Goal: Transaction & Acquisition: Book appointment/travel/reservation

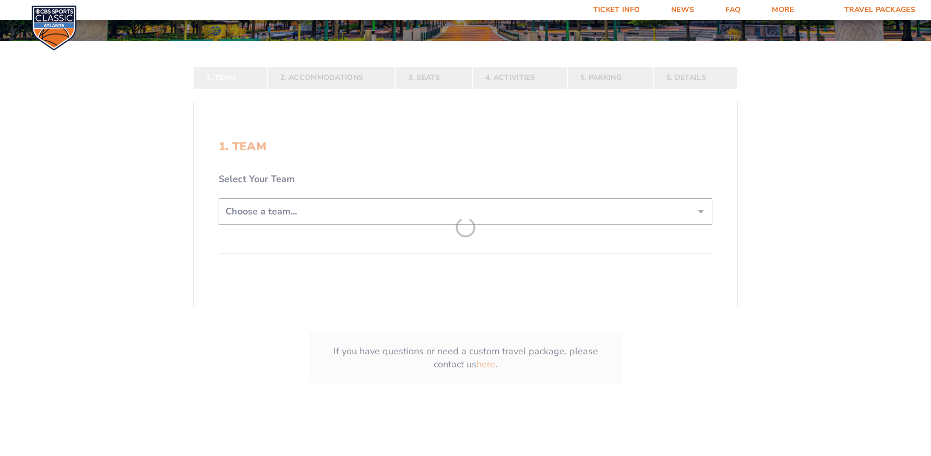
scroll to position [209, 0]
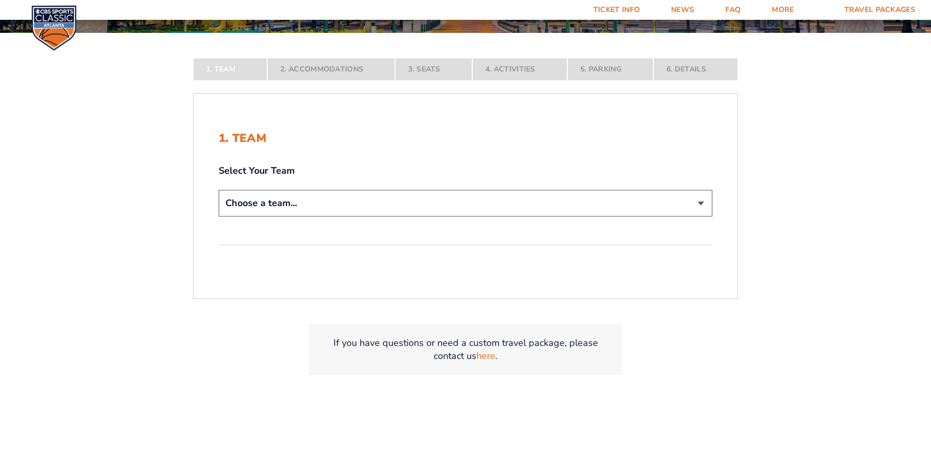
click at [703, 203] on select "Choose a team... [US_STATE] Wildcats [US_STATE] State Buckeyes [US_STATE] Tar H…" at bounding box center [466, 203] width 494 height 27
select select "12956"
click at [219, 217] on select "Choose a team... [US_STATE] Wildcats [US_STATE] State Buckeyes [US_STATE] Tar H…" at bounding box center [466, 203] width 494 height 27
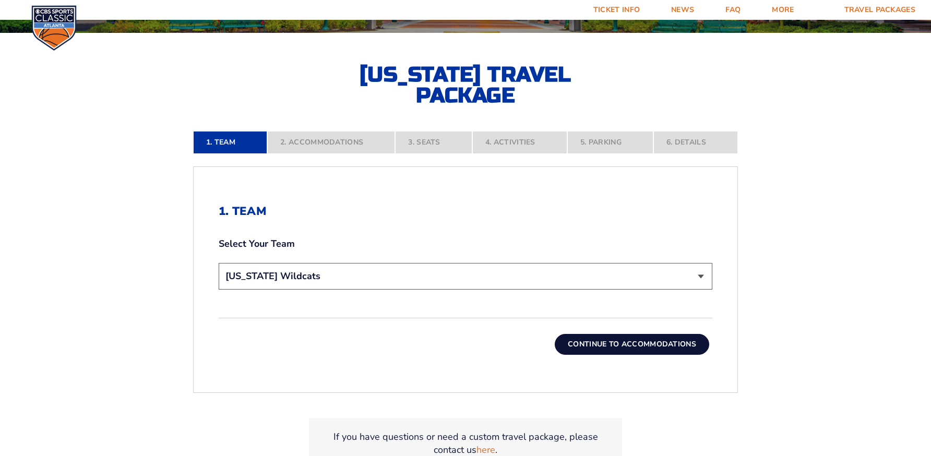
click at [701, 345] on button "Continue To Accommodations" at bounding box center [632, 344] width 154 height 21
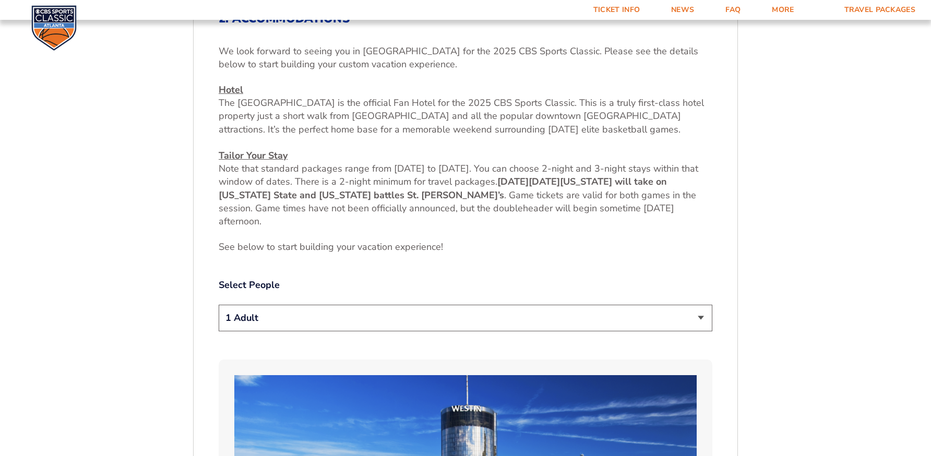
scroll to position [424, 0]
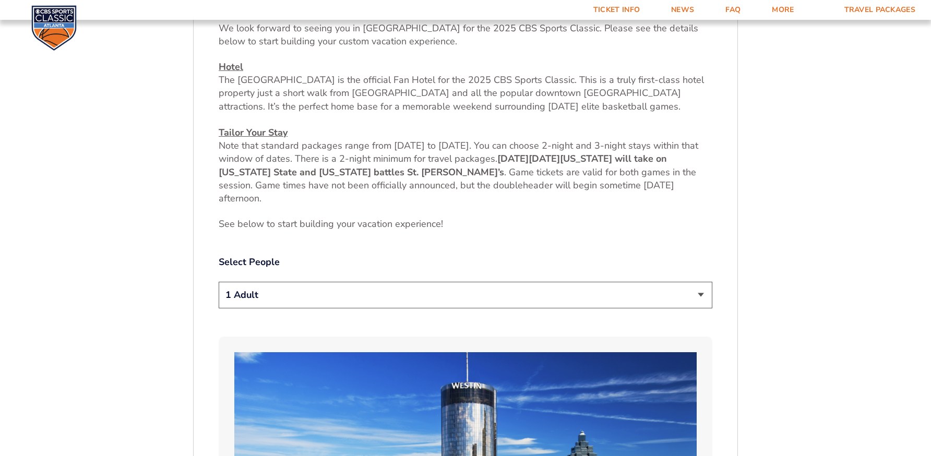
click at [699, 295] on select "1 Adult 2 Adults 3 Adults 4 Adults 2 Adults + 1 Child 2 Adults + 2 Children 2 A…" at bounding box center [466, 295] width 494 height 27
select select "2 Adults"
click at [219, 282] on select "1 Adult 2 Adults 3 Adults 4 Adults 2 Adults + 1 Child 2 Adults + 2 Children 2 A…" at bounding box center [466, 295] width 494 height 27
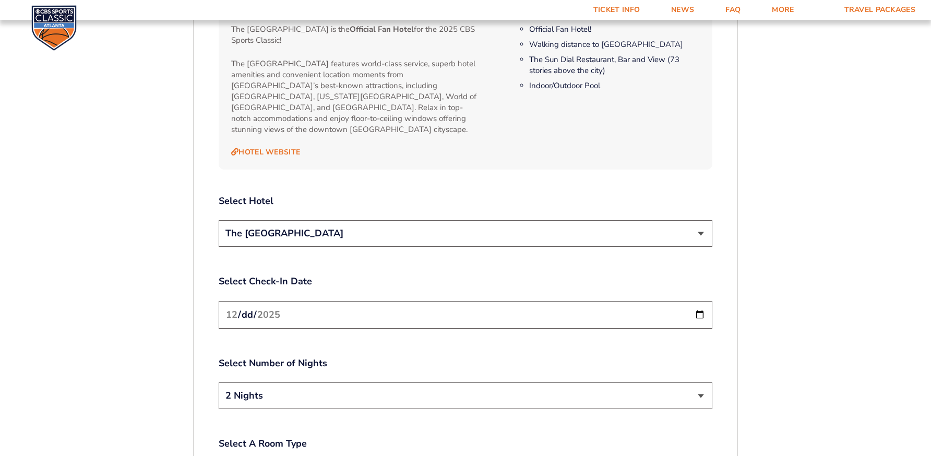
scroll to position [1155, 0]
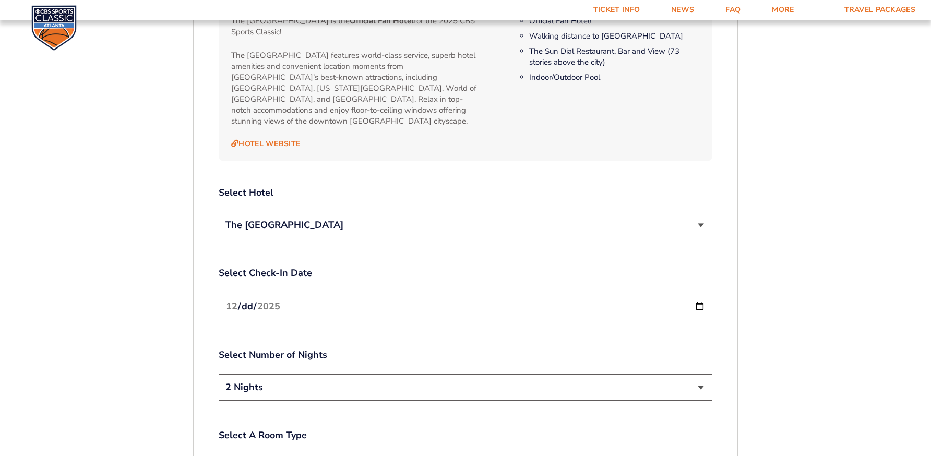
click at [700, 215] on select "The [GEOGRAPHIC_DATA]" at bounding box center [466, 225] width 494 height 27
click at [699, 215] on select "The [GEOGRAPHIC_DATA]" at bounding box center [466, 225] width 494 height 27
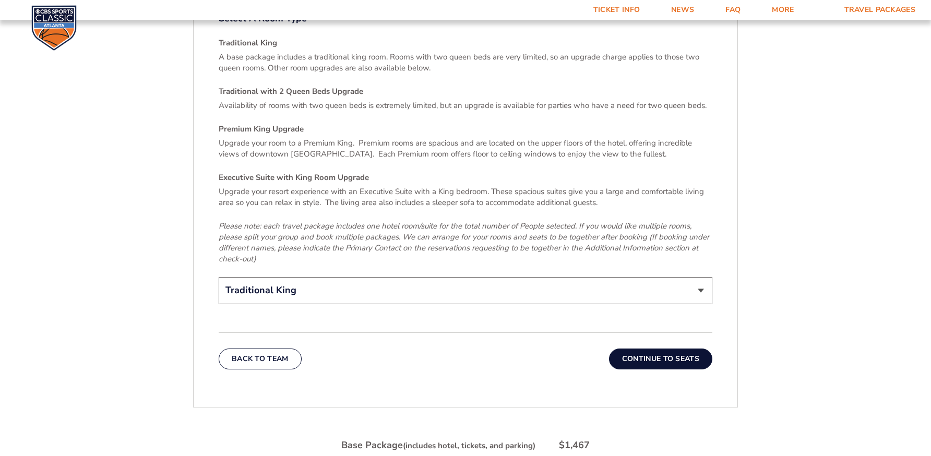
scroll to position [1572, 0]
click at [701, 279] on select "Traditional King Traditional with 2 Queen Beds Upgrade (+$45 per night) Premium…" at bounding box center [466, 290] width 494 height 27
select select "Traditional with 2 Queen Beds Upgrade"
click at [219, 277] on select "Traditional King Traditional with 2 Queen Beds Upgrade (+$45 per night) Premium…" at bounding box center [466, 290] width 494 height 27
click at [673, 356] on button "Continue To Seats" at bounding box center [660, 358] width 103 height 21
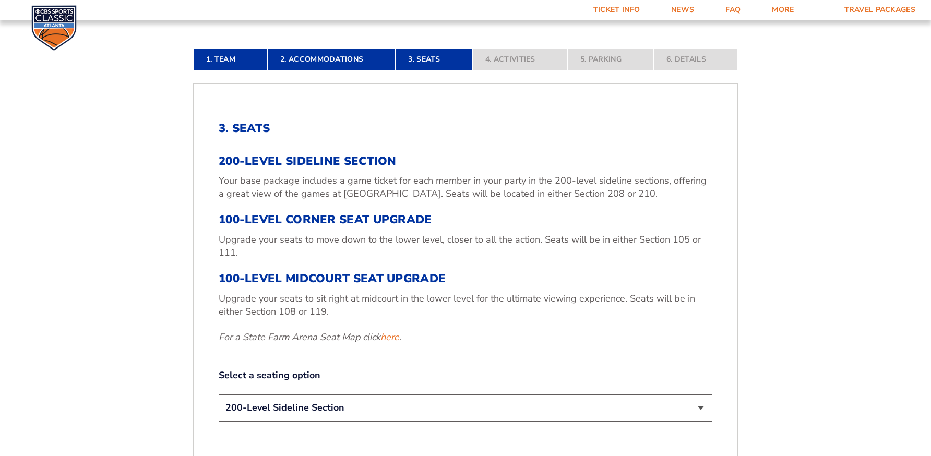
scroll to position [216, 0]
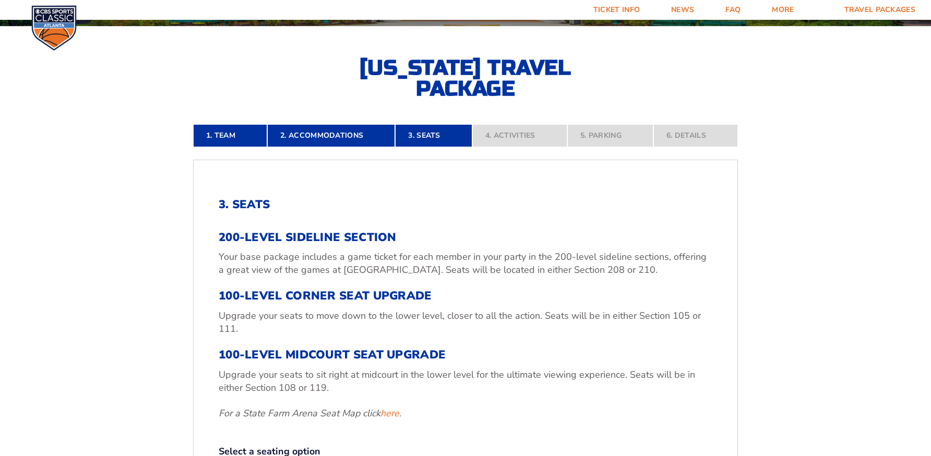
click at [259, 238] on h3 "200-Level Sideline Section" at bounding box center [466, 238] width 494 height 14
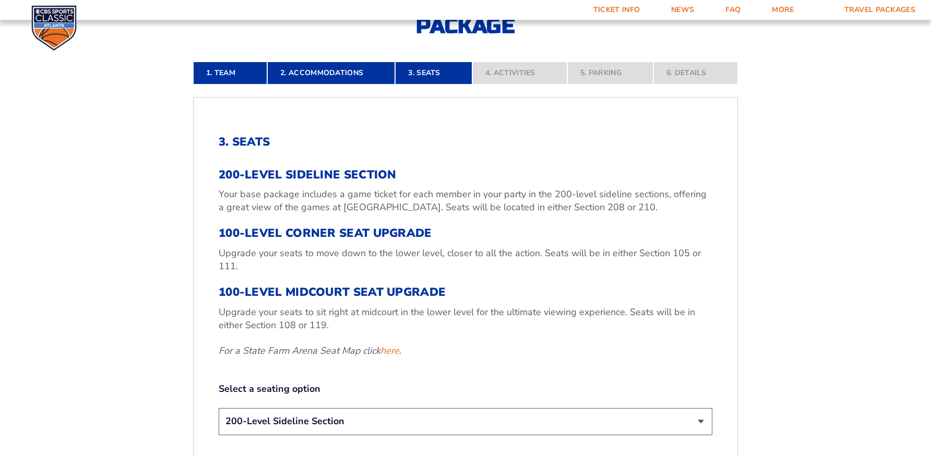
scroll to position [424, 0]
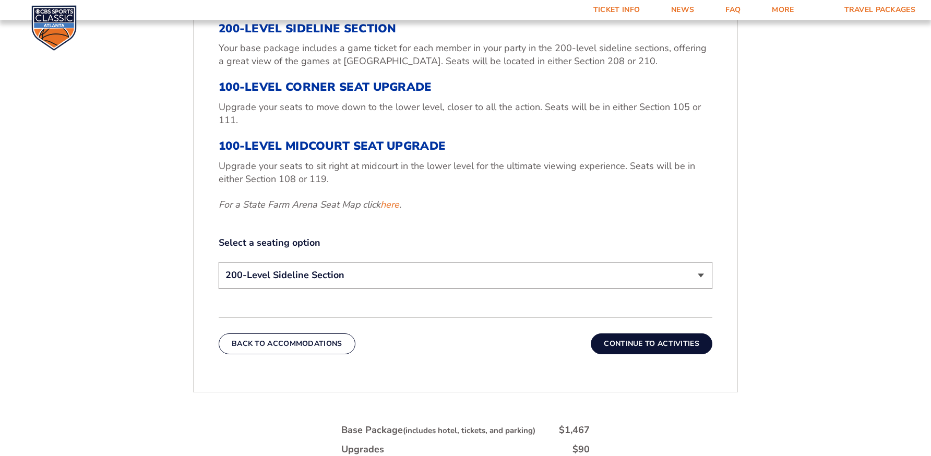
click at [700, 273] on select "200-Level Sideline Section 100-Level Corner Seat Upgrade (+$120 per person) 100…" at bounding box center [466, 275] width 494 height 27
select select "100-Level Corner Seat Upgrade"
click at [219, 262] on select "200-Level Sideline Section 100-Level Corner Seat Upgrade (+$120 per person) 100…" at bounding box center [466, 275] width 494 height 27
click at [649, 347] on button "Continue To Activities" at bounding box center [652, 343] width 122 height 21
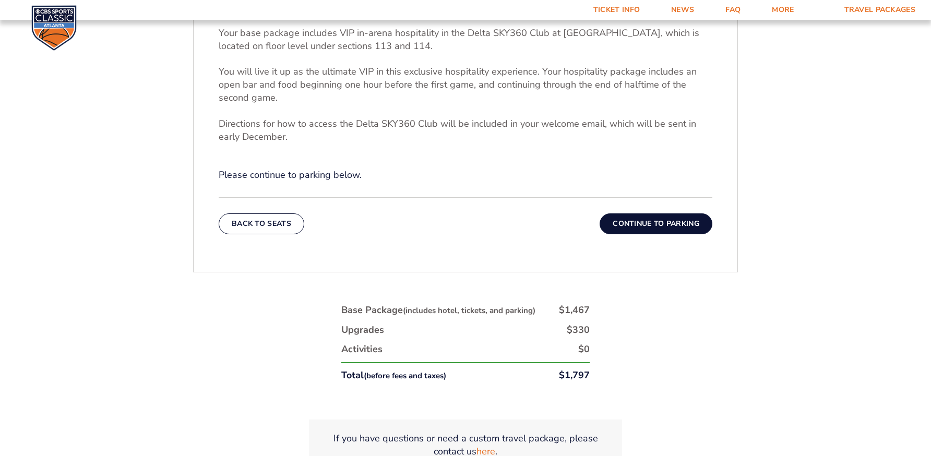
scroll to position [476, 0]
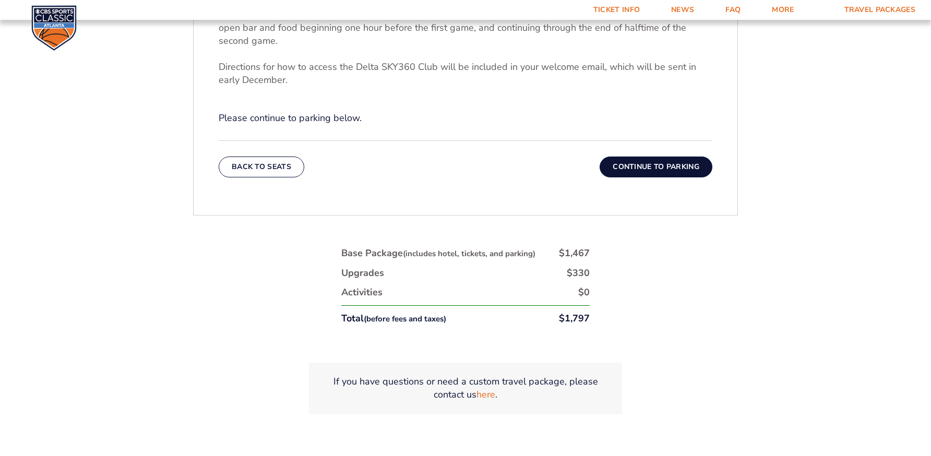
click at [651, 166] on button "Continue To Parking" at bounding box center [656, 167] width 113 height 21
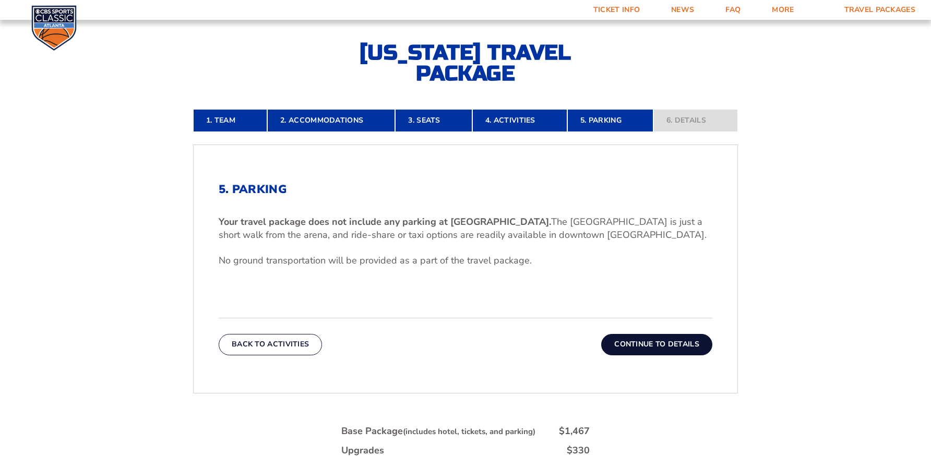
scroll to position [216, 0]
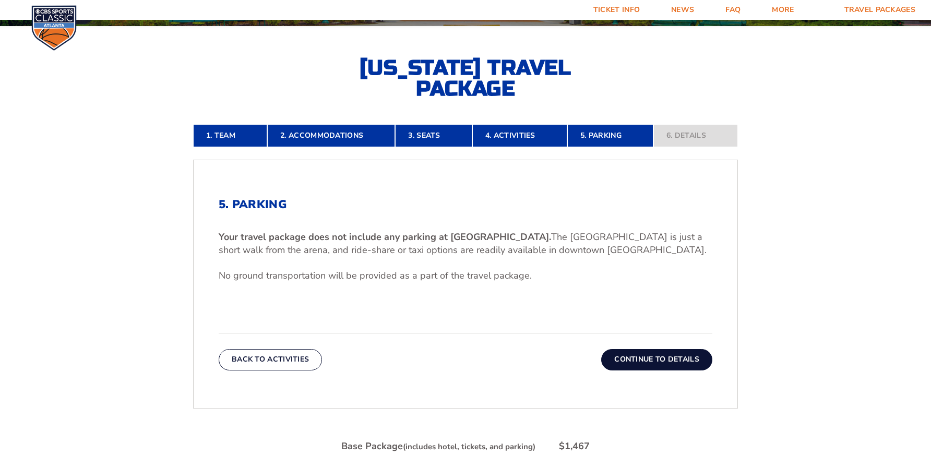
click at [636, 361] on button "Continue To Details" at bounding box center [656, 359] width 111 height 21
